Goal: Information Seeking & Learning: Learn about a topic

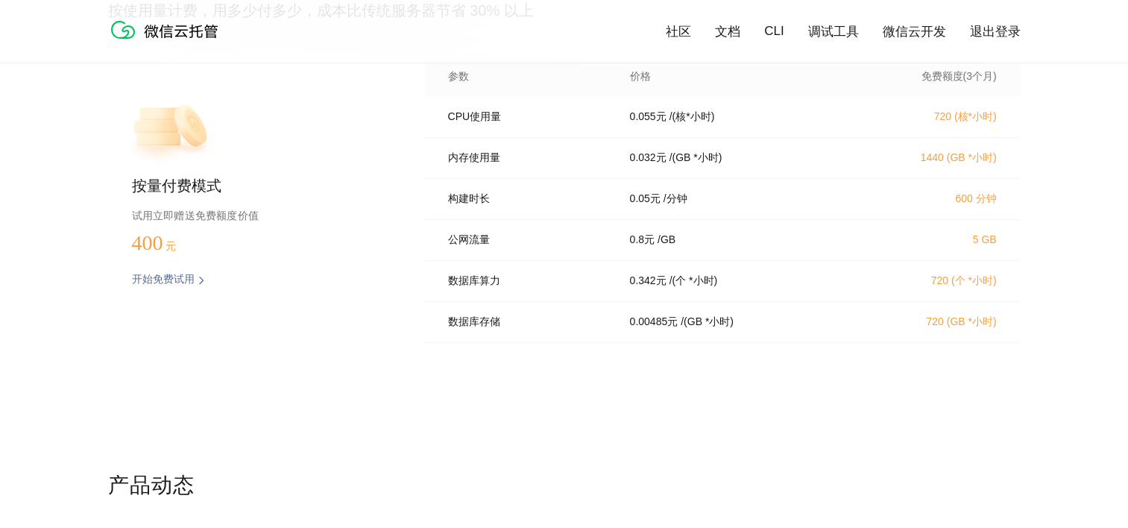
scroll to position [3056, 0]
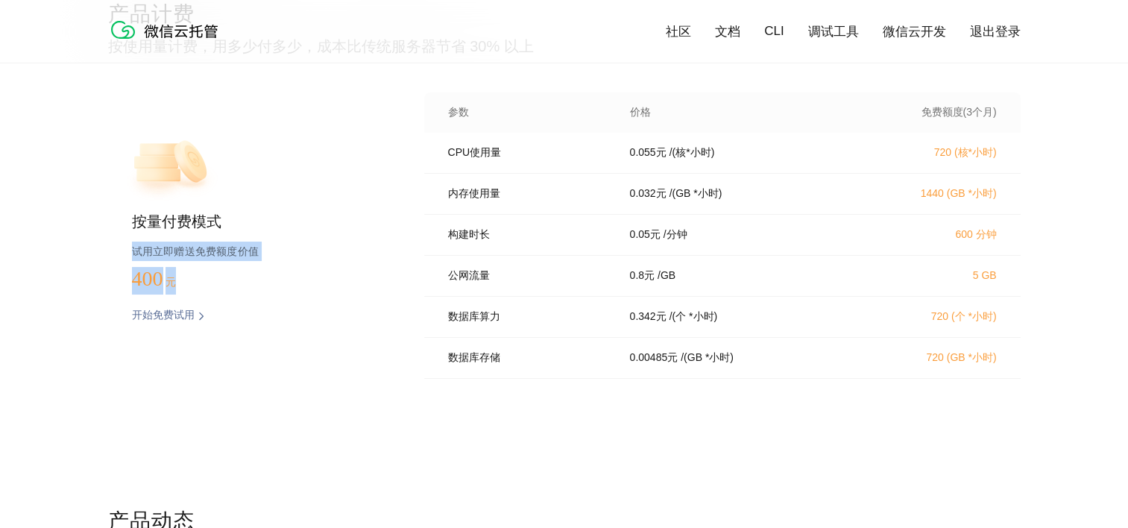
drag, startPoint x: 133, startPoint y: 259, endPoint x: 250, endPoint y: 265, distance: 116.5
click at [250, 265] on div "按量付费模式 试用立即赠送免费额度价值 400 元 开始免费试用 预估费用" at bounding box center [242, 239] width 268 height 295
drag, startPoint x: 250, startPoint y: 265, endPoint x: 180, endPoint y: 266, distance: 69.3
click at [185, 250] on p "试用立即赠送免费额度价值" at bounding box center [254, 251] width 244 height 19
click at [367, 225] on p "按量付费模式" at bounding box center [254, 222] width 244 height 21
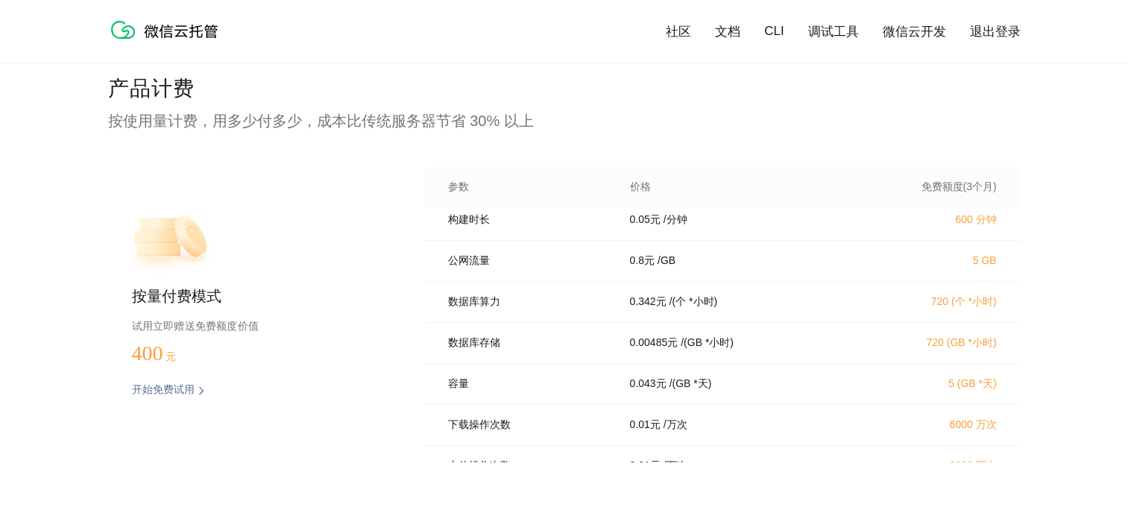
scroll to position [0, 0]
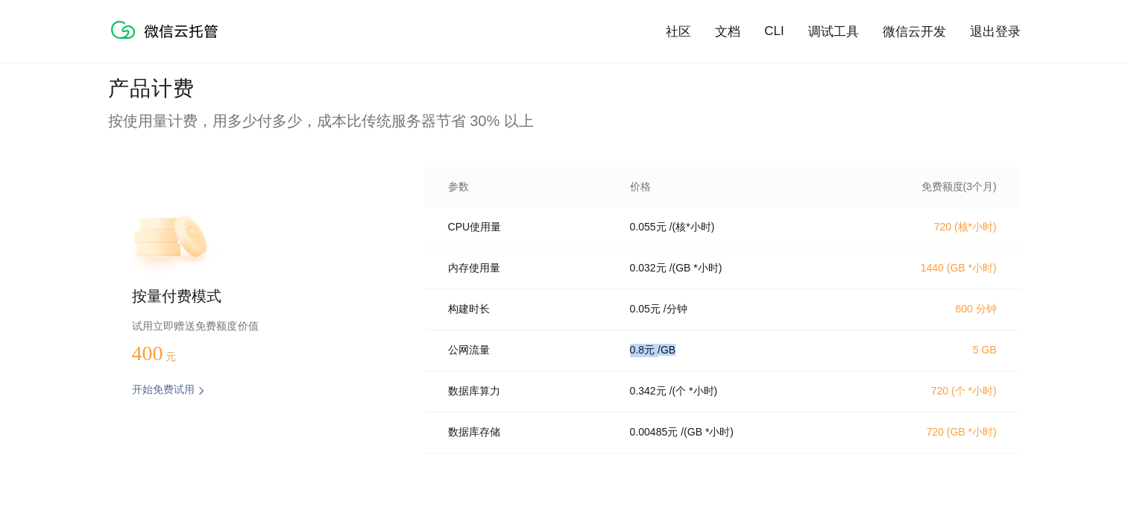
drag, startPoint x: 626, startPoint y: 360, endPoint x: 700, endPoint y: 358, distance: 73.8
click at [700, 357] on div "0.8 元 / GB" at bounding box center [737, 350] width 250 height 13
drag, startPoint x: 700, startPoint y: 358, endPoint x: 590, endPoint y: 319, distance: 116.2
click at [590, 316] on p "构建时长" at bounding box center [528, 309] width 161 height 13
click at [615, 324] on div "构建时长 0.05 元 / 分钟 600 分钟" at bounding box center [722, 309] width 596 height 41
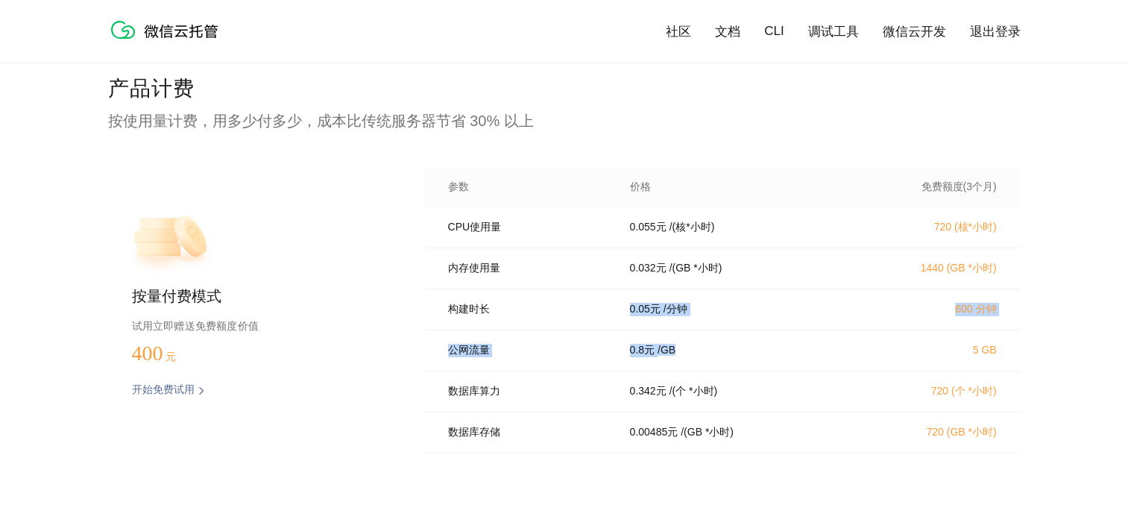
drag, startPoint x: 622, startPoint y: 323, endPoint x: 731, endPoint y: 350, distance: 112.8
click at [731, 350] on div "CPU使用量 0.055 元 / (核*小时) 720 (核*小时) 内存使用量 0.032 元 / (GB *小时) 1440 (GB *小时) 构建时长 …" at bounding box center [722, 334] width 596 height 255
drag, startPoint x: 731, startPoint y: 350, endPoint x: 643, endPoint y: 350, distance: 88.7
click at [643, 350] on p "0.8 元" at bounding box center [642, 350] width 25 height 13
click at [620, 330] on div "构建时长 0.05 元 / 分钟 600 分钟" at bounding box center [722, 309] width 596 height 41
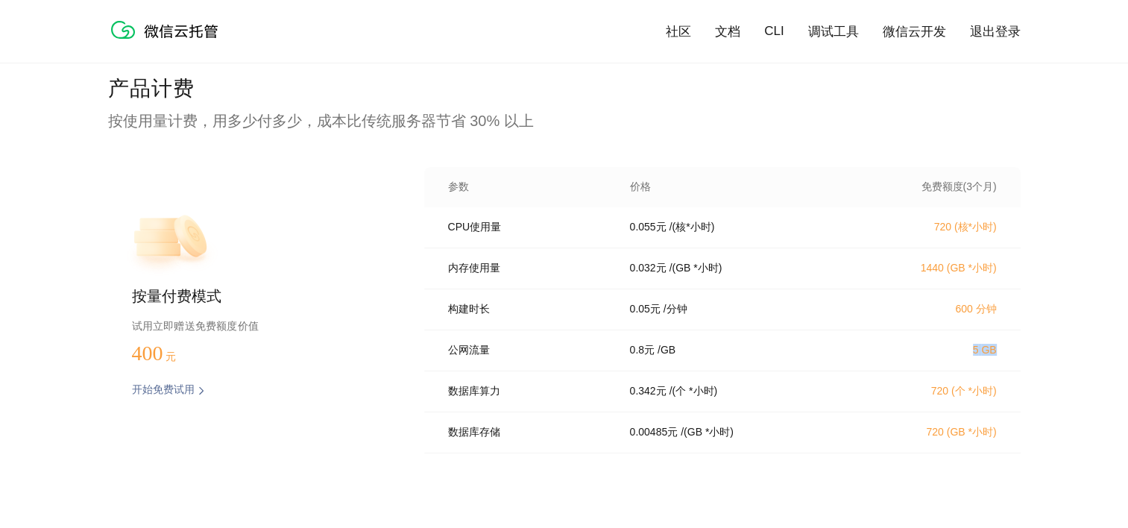
drag, startPoint x: 962, startPoint y: 358, endPoint x: 1020, endPoint y: 364, distance: 59.2
click at [1020, 364] on div "产品计费 按使用量计费，用多少付多少，成本比传统服务器节省 30% 以上 按量付费模式 试用立即赠送免费额度价值 400 元 开始免费试用 预估费用 参数 价…" at bounding box center [564, 328] width 1128 height 507
drag, startPoint x: 1020, startPoint y: 364, endPoint x: 917, endPoint y: 350, distance: 104.6
click at [917, 350] on div "公网流量 0.8 元 / GB 5 GB" at bounding box center [722, 350] width 596 height 41
click at [776, 357] on div "0.8 元 / GB" at bounding box center [737, 350] width 250 height 13
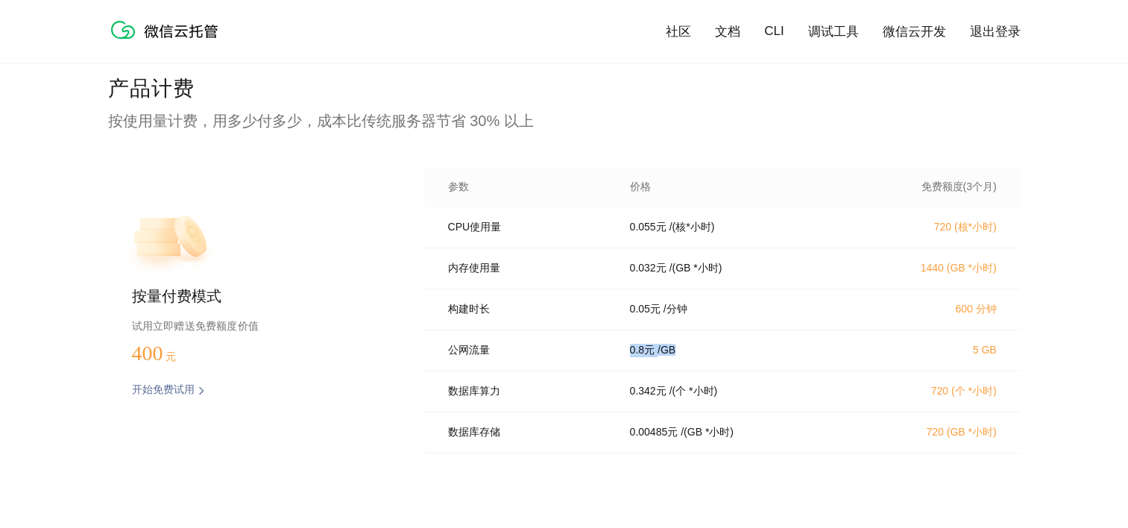
drag, startPoint x: 656, startPoint y: 361, endPoint x: 736, endPoint y: 365, distance: 80.6
click at [736, 357] on div "0.8 元 / GB" at bounding box center [737, 350] width 250 height 13
drag, startPoint x: 736, startPoint y: 365, endPoint x: 559, endPoint y: 397, distance: 180.2
click at [559, 397] on p "数据库算力" at bounding box center [528, 391] width 161 height 13
